Goal: Information Seeking & Learning: Learn about a topic

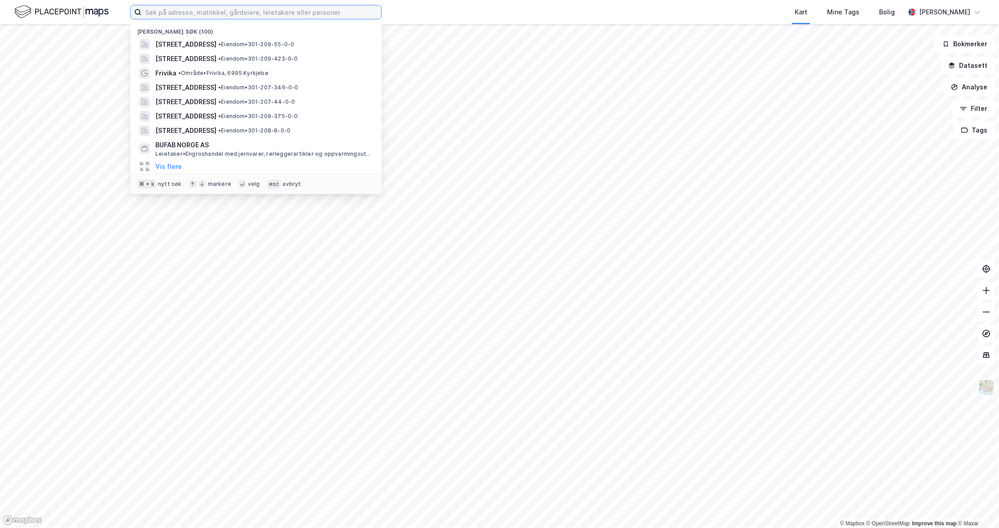
drag, startPoint x: 154, startPoint y: 15, endPoint x: 159, endPoint y: 16, distance: 5.5
click at [154, 15] on input at bounding box center [261, 11] width 240 height 13
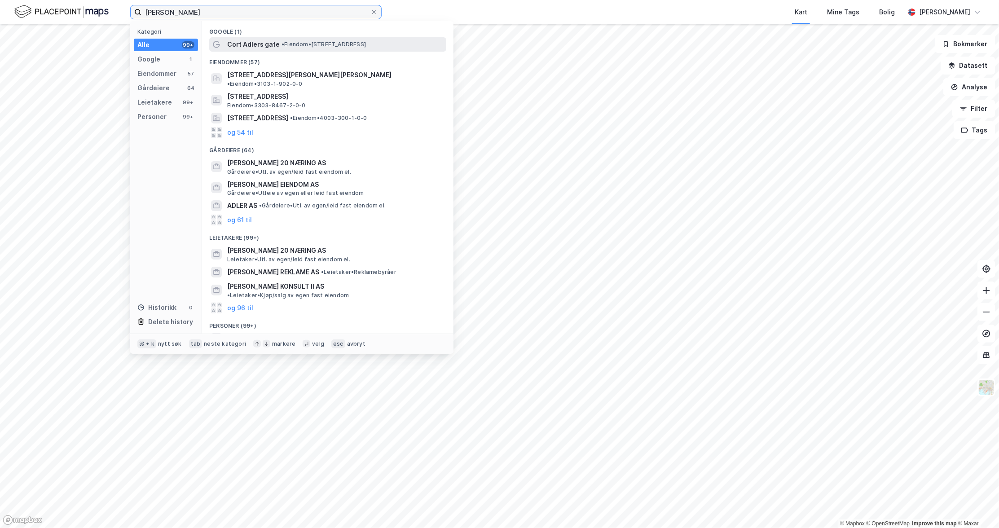
type input "[PERSON_NAME]"
click at [255, 40] on span "Cort Adlers gate" at bounding box center [253, 44] width 53 height 11
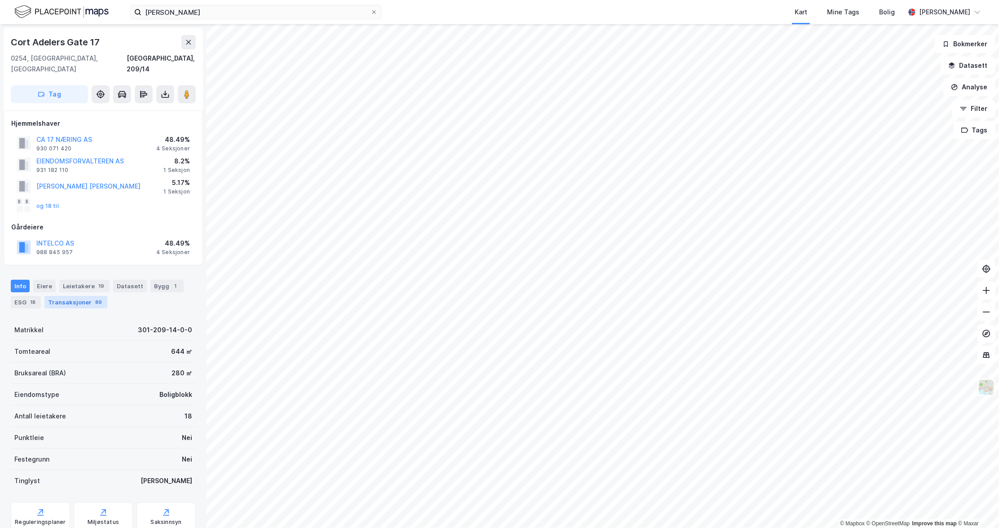
click at [72, 296] on div "Transaksjoner 89" at bounding box center [75, 302] width 63 height 13
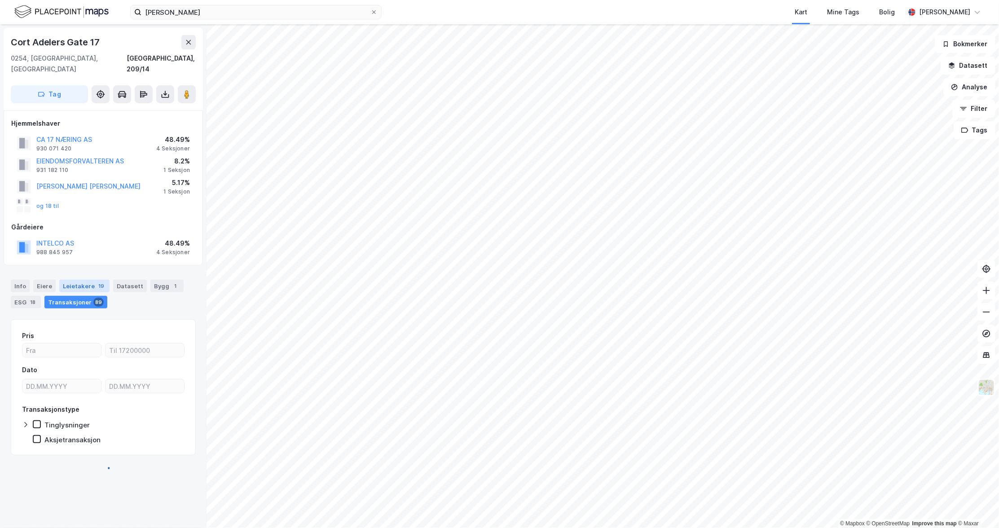
click at [75, 280] on div "Leietakere 19" at bounding box center [84, 286] width 50 height 13
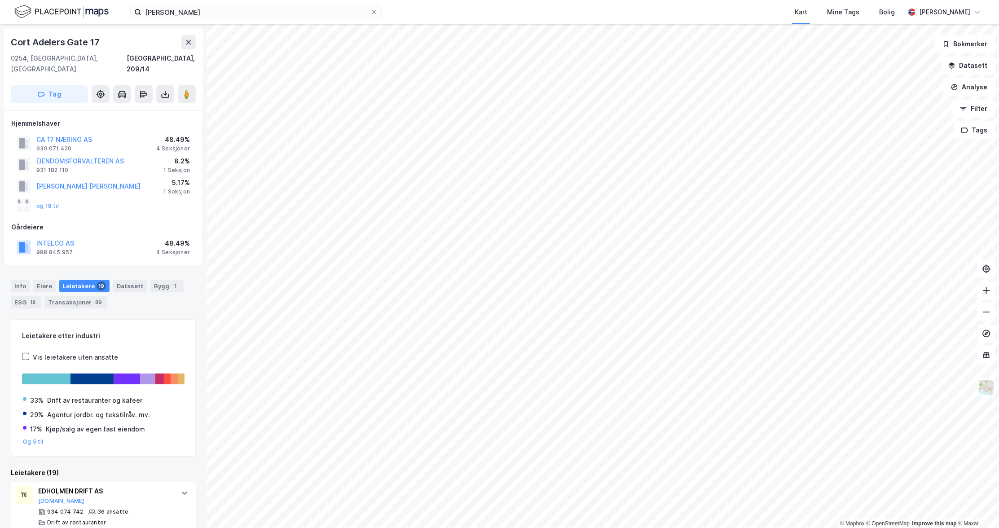
drag, startPoint x: 44, startPoint y: 274, endPoint x: 67, endPoint y: 273, distance: 23.4
click at [44, 280] on div "Eiere" at bounding box center [44, 286] width 22 height 13
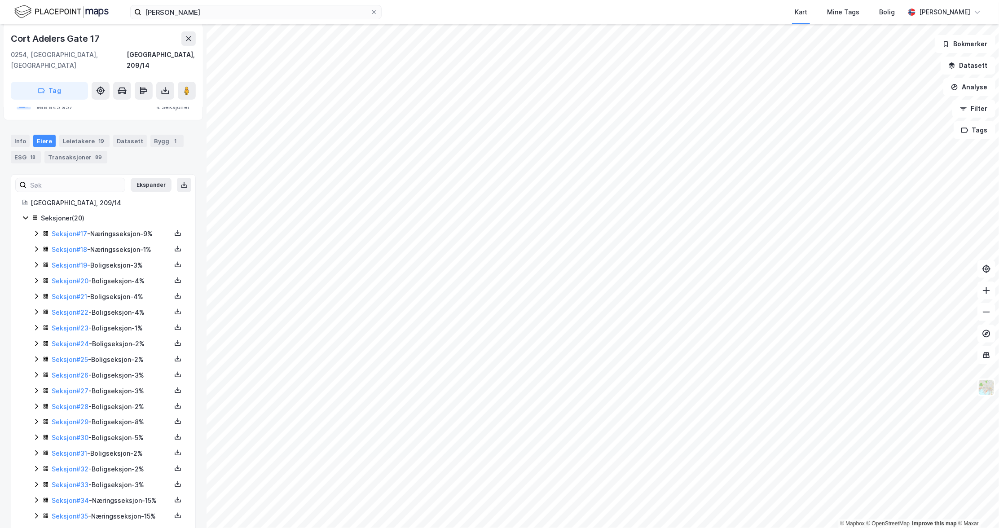
scroll to position [171, 0]
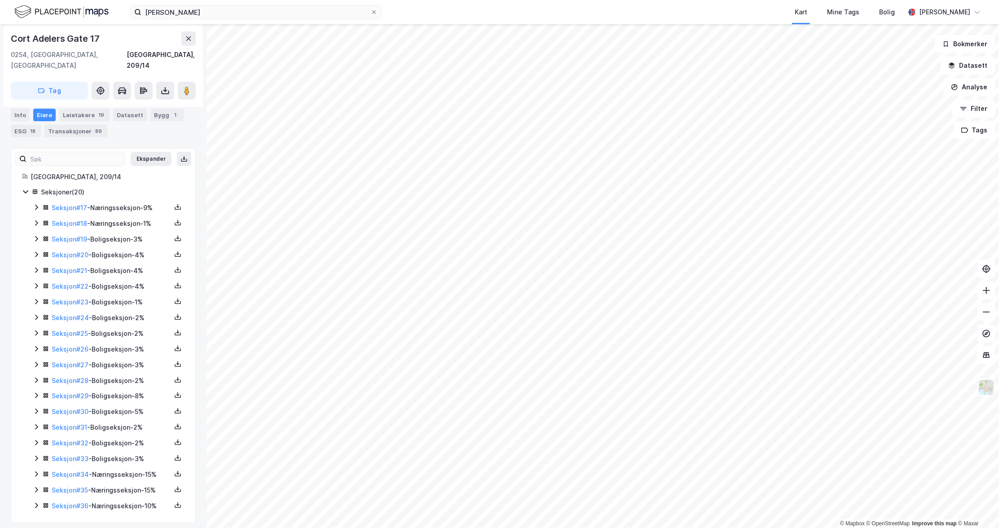
click at [39, 471] on icon at bounding box center [36, 474] width 7 height 7
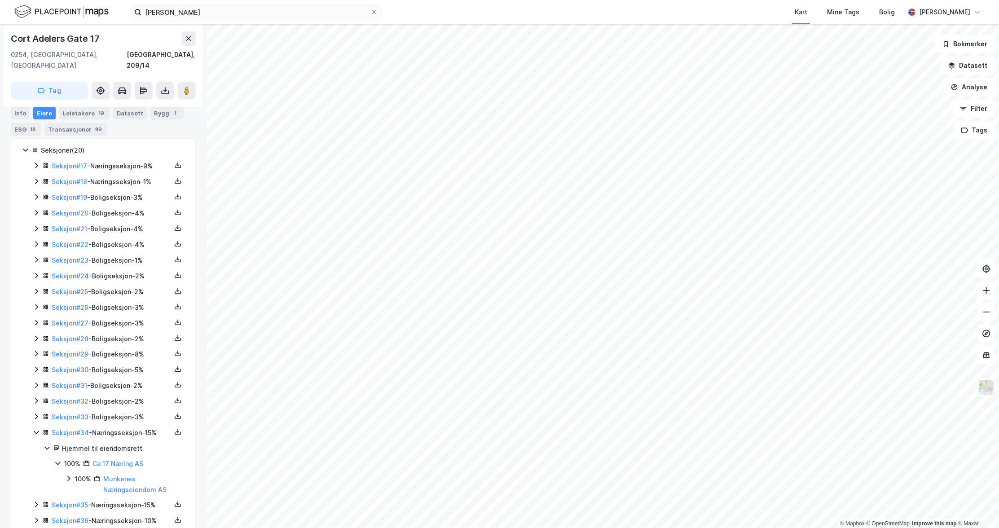
scroll to position [228, 0]
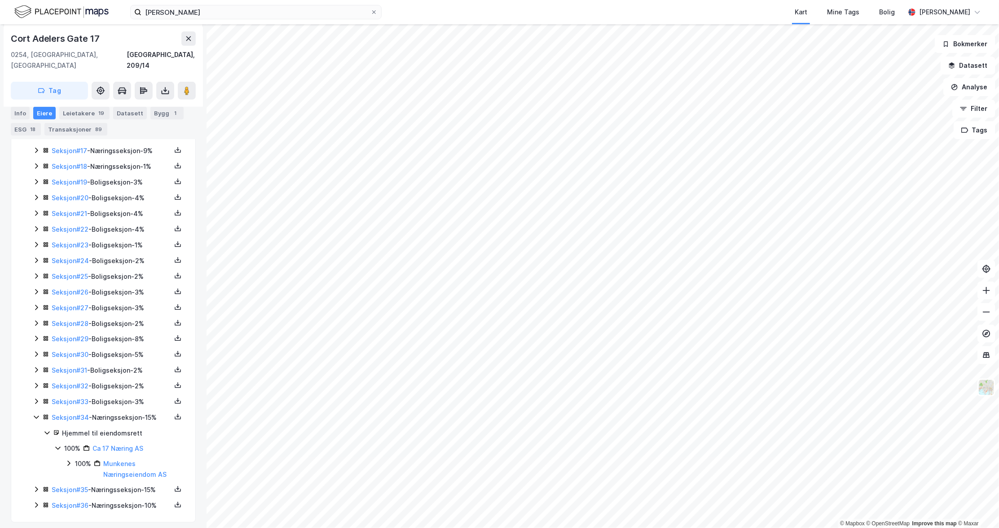
click at [34, 486] on icon at bounding box center [36, 489] width 7 height 7
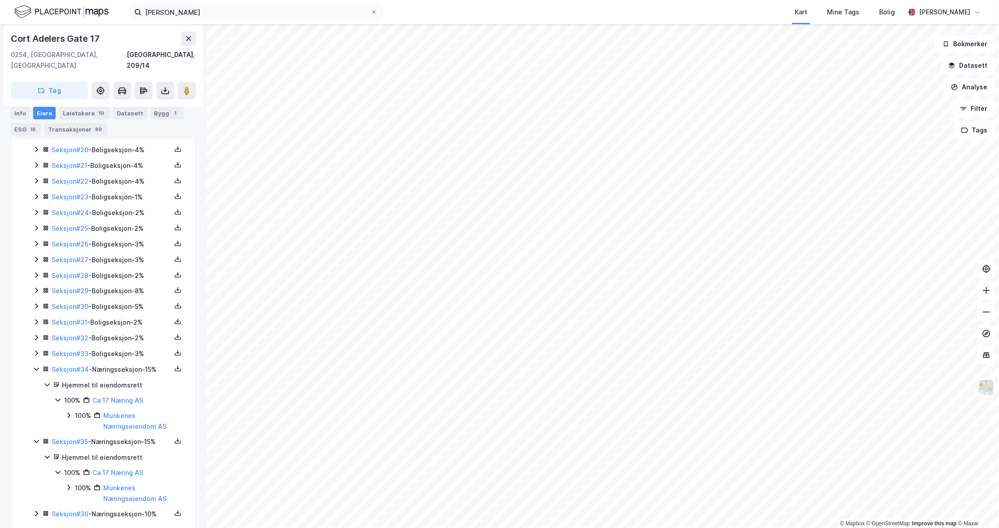
scroll to position [285, 0]
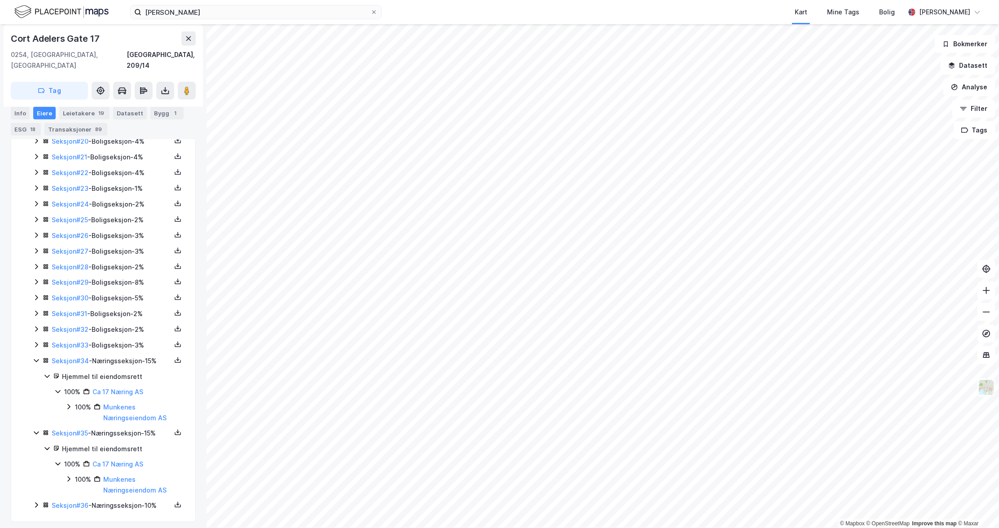
click at [66, 403] on icon at bounding box center [68, 406] width 7 height 7
click at [67, 403] on icon at bounding box center [68, 406] width 7 height 7
click at [68, 403] on icon at bounding box center [68, 406] width 7 height 7
click at [82, 429] on icon at bounding box center [79, 432] width 7 height 7
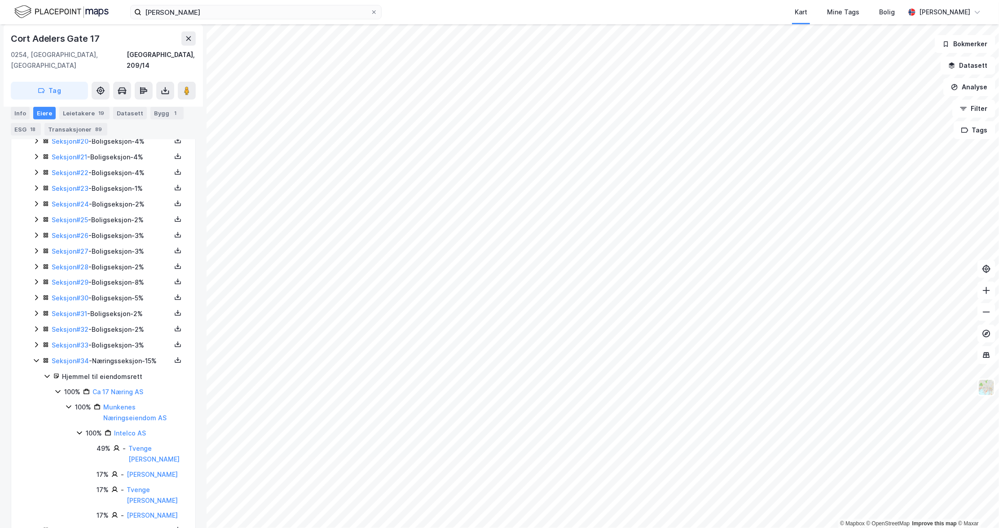
click at [80, 429] on icon at bounding box center [79, 432] width 7 height 7
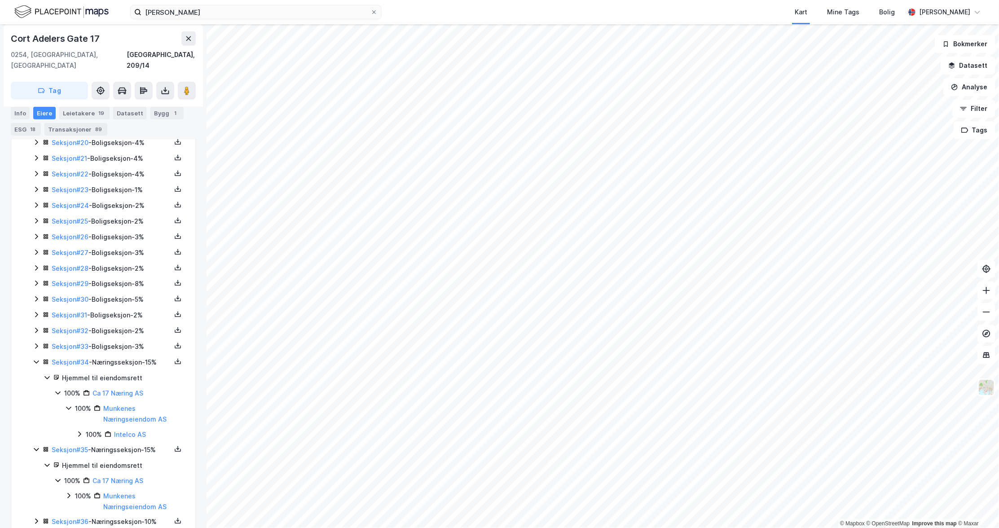
click at [70, 492] on icon at bounding box center [68, 495] width 7 height 7
click at [70, 489] on icon at bounding box center [68, 492] width 7 height 7
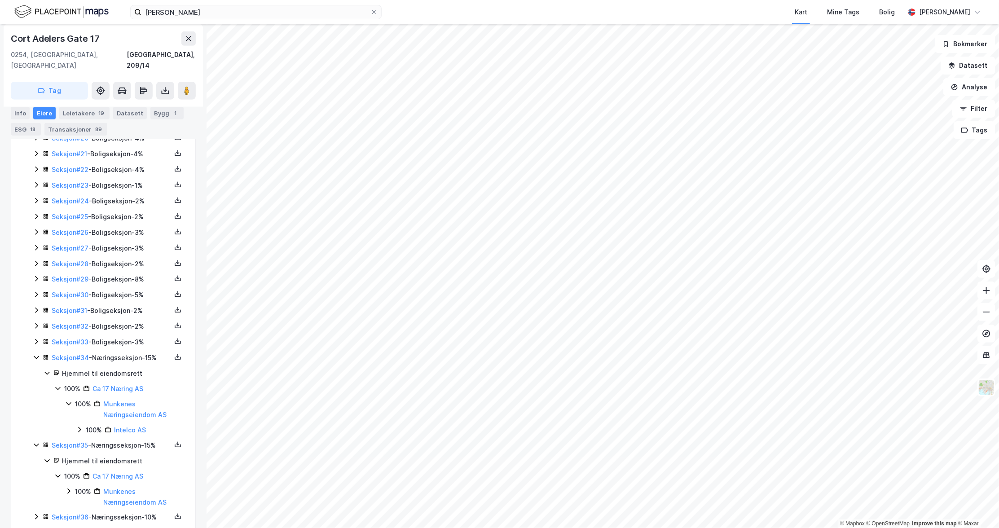
click at [35, 441] on icon at bounding box center [36, 444] width 7 height 7
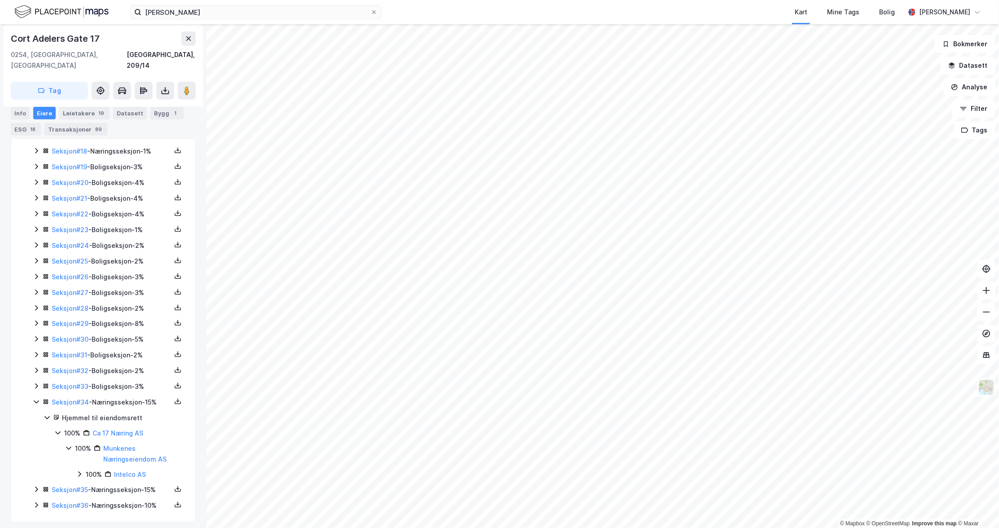
drag, startPoint x: 36, startPoint y: 394, endPoint x: 89, endPoint y: 410, distance: 54.8
click at [36, 398] on icon at bounding box center [36, 401] width 7 height 7
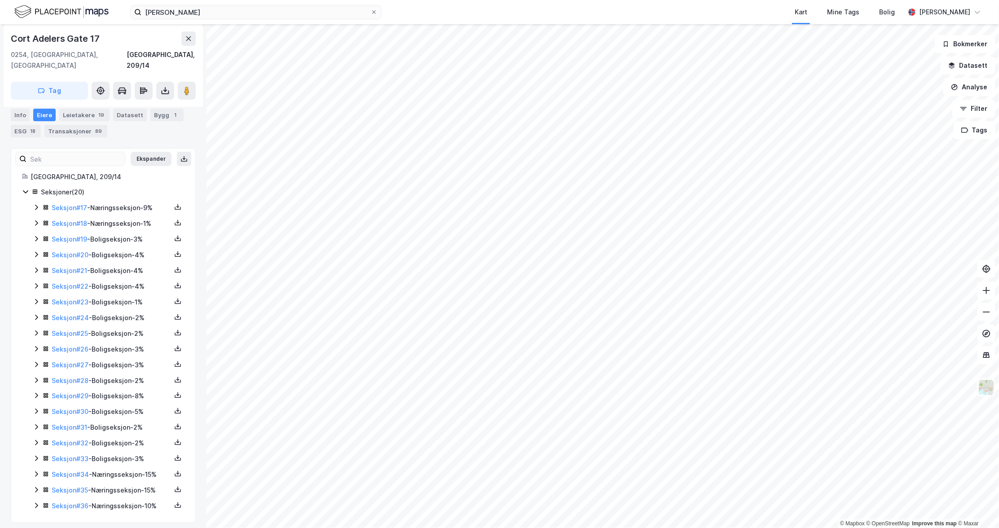
drag, startPoint x: 35, startPoint y: 499, endPoint x: 69, endPoint y: 490, distance: 35.4
click at [35, 502] on icon at bounding box center [36, 505] width 7 height 7
